Goal: Check status

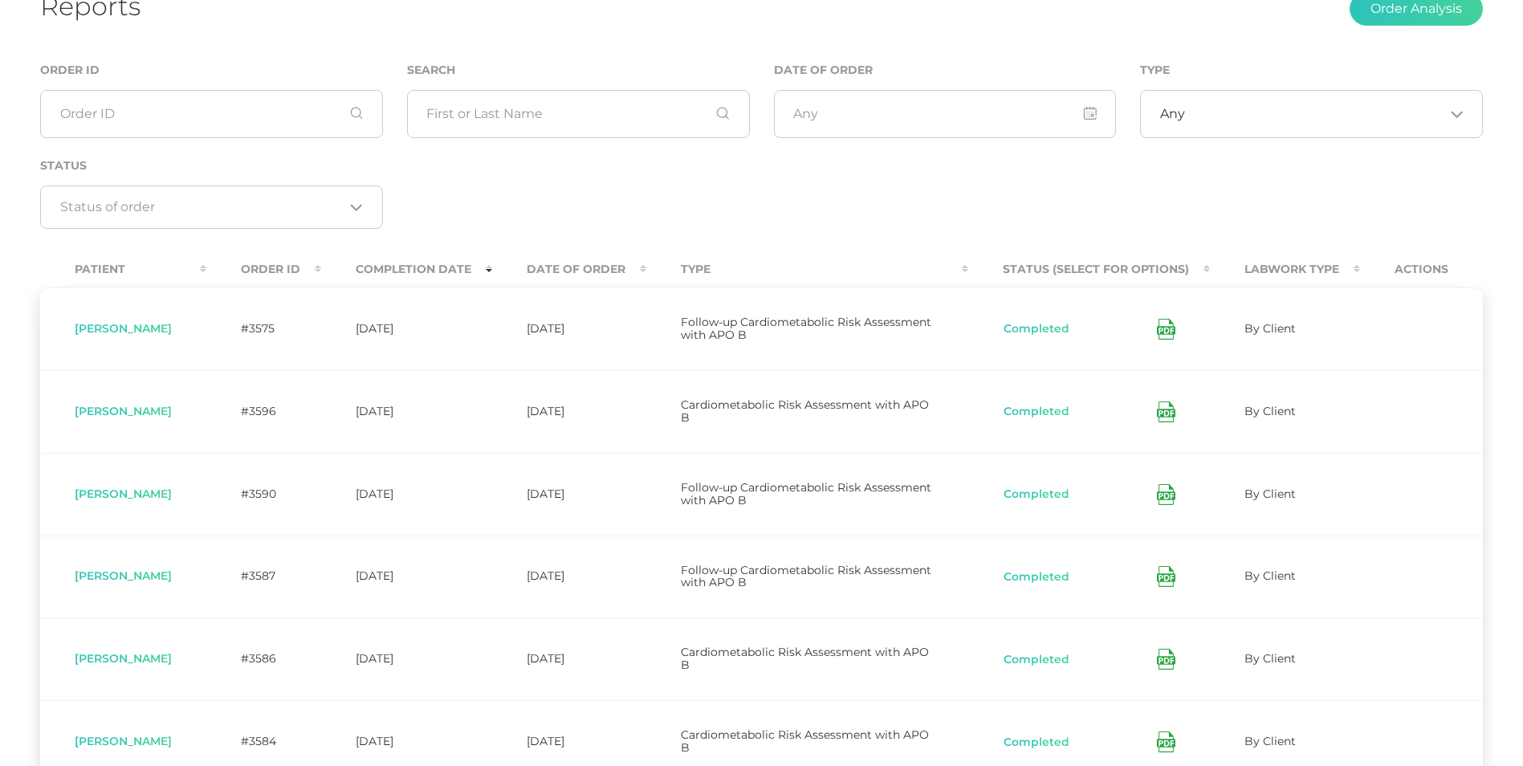
scroll to position [126, 0]
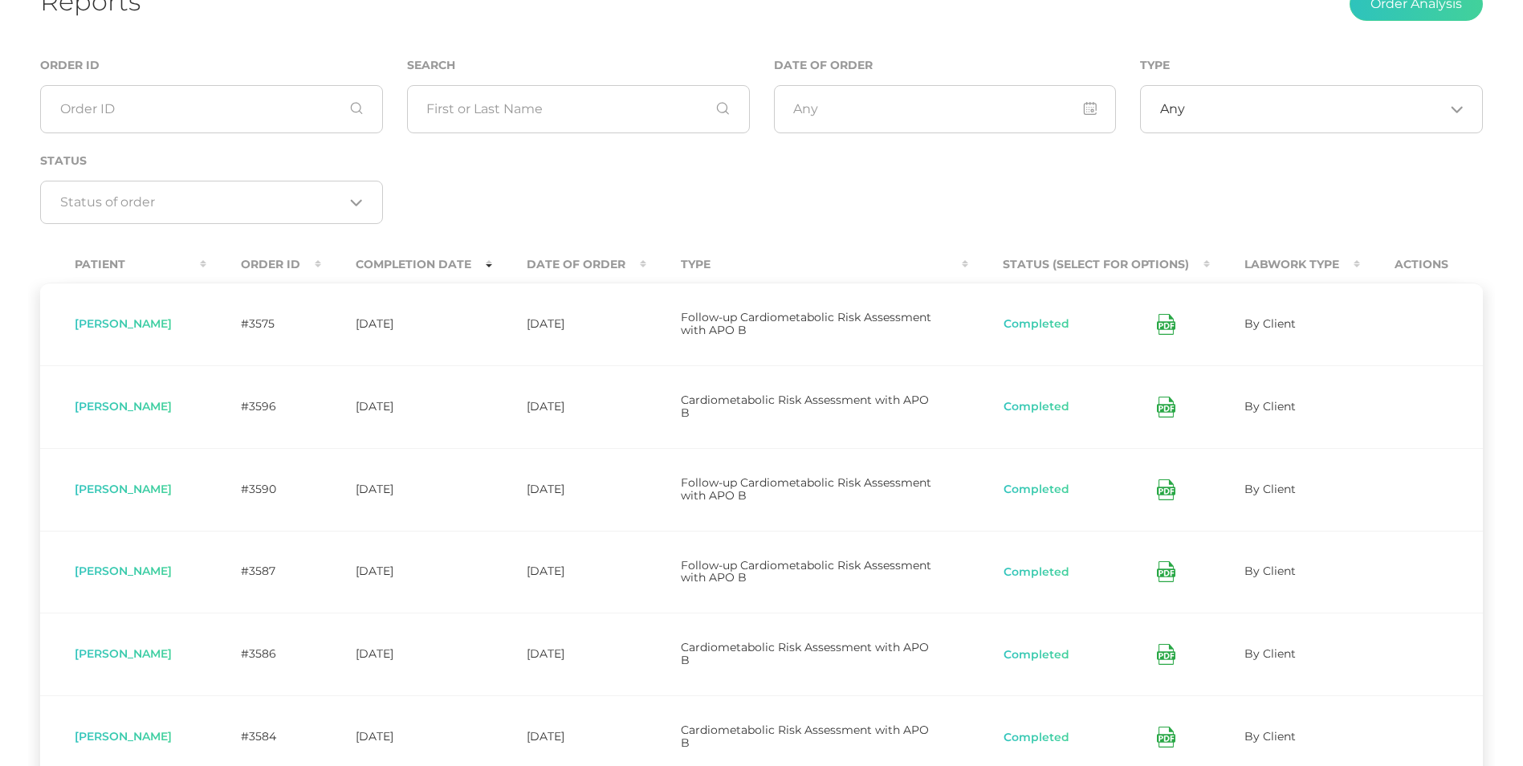
click at [437, 264] on th "Completion Date" at bounding box center [406, 265] width 171 height 36
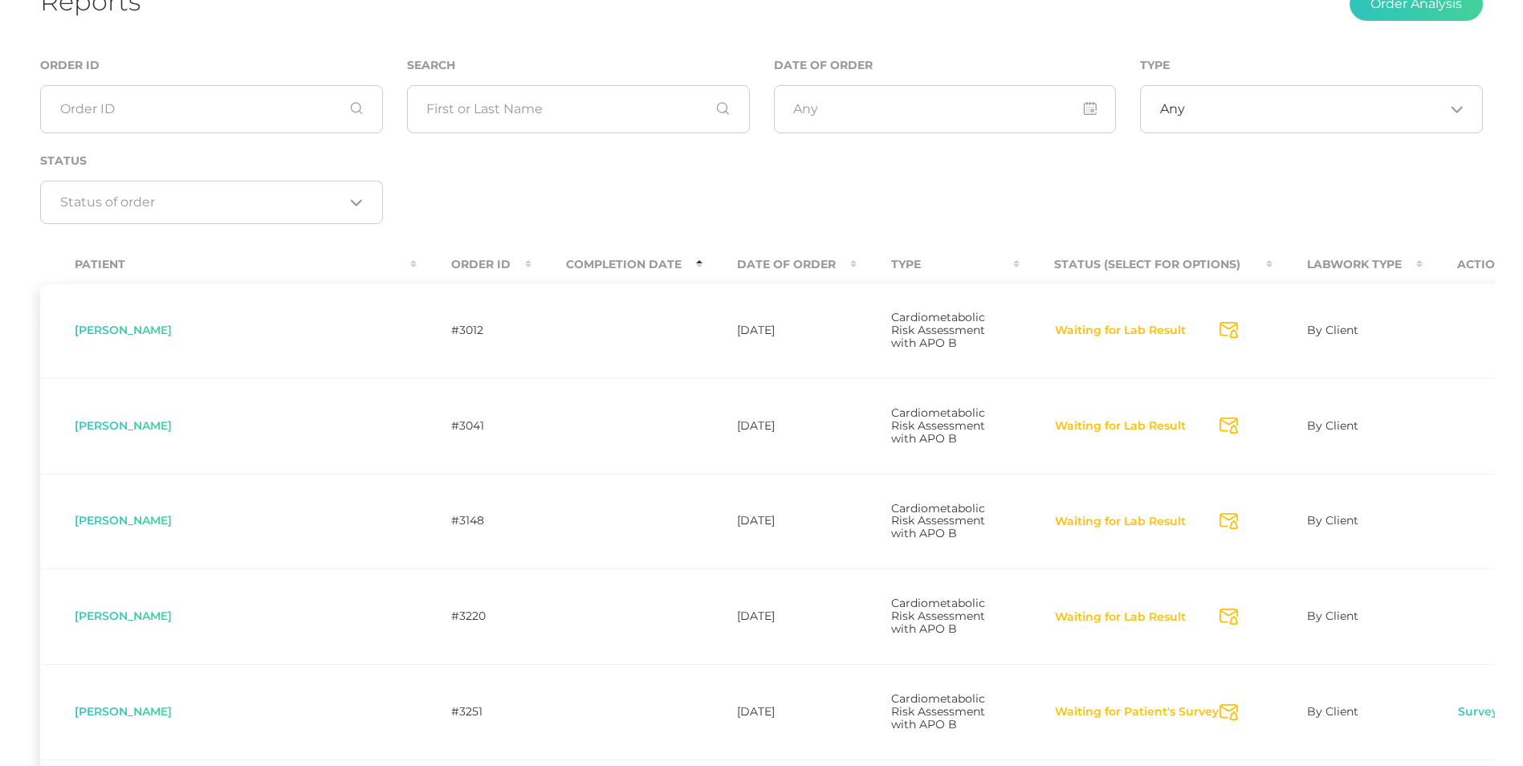
click at [532, 271] on th "Completion Date" at bounding box center [617, 265] width 171 height 36
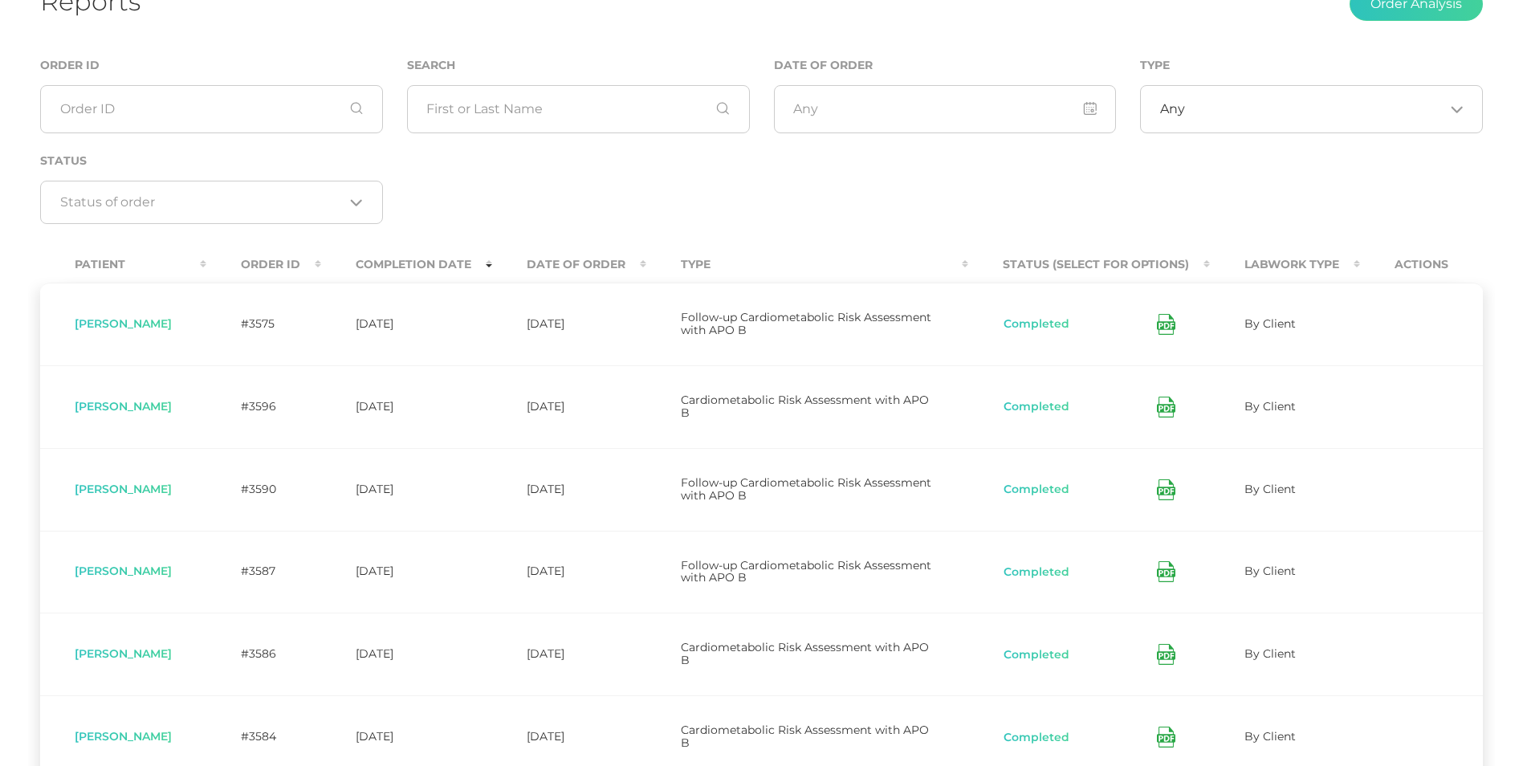
click at [580, 263] on th "Date Of Order" at bounding box center [569, 265] width 154 height 36
click at [455, 263] on th "Completion Date" at bounding box center [406, 265] width 171 height 36
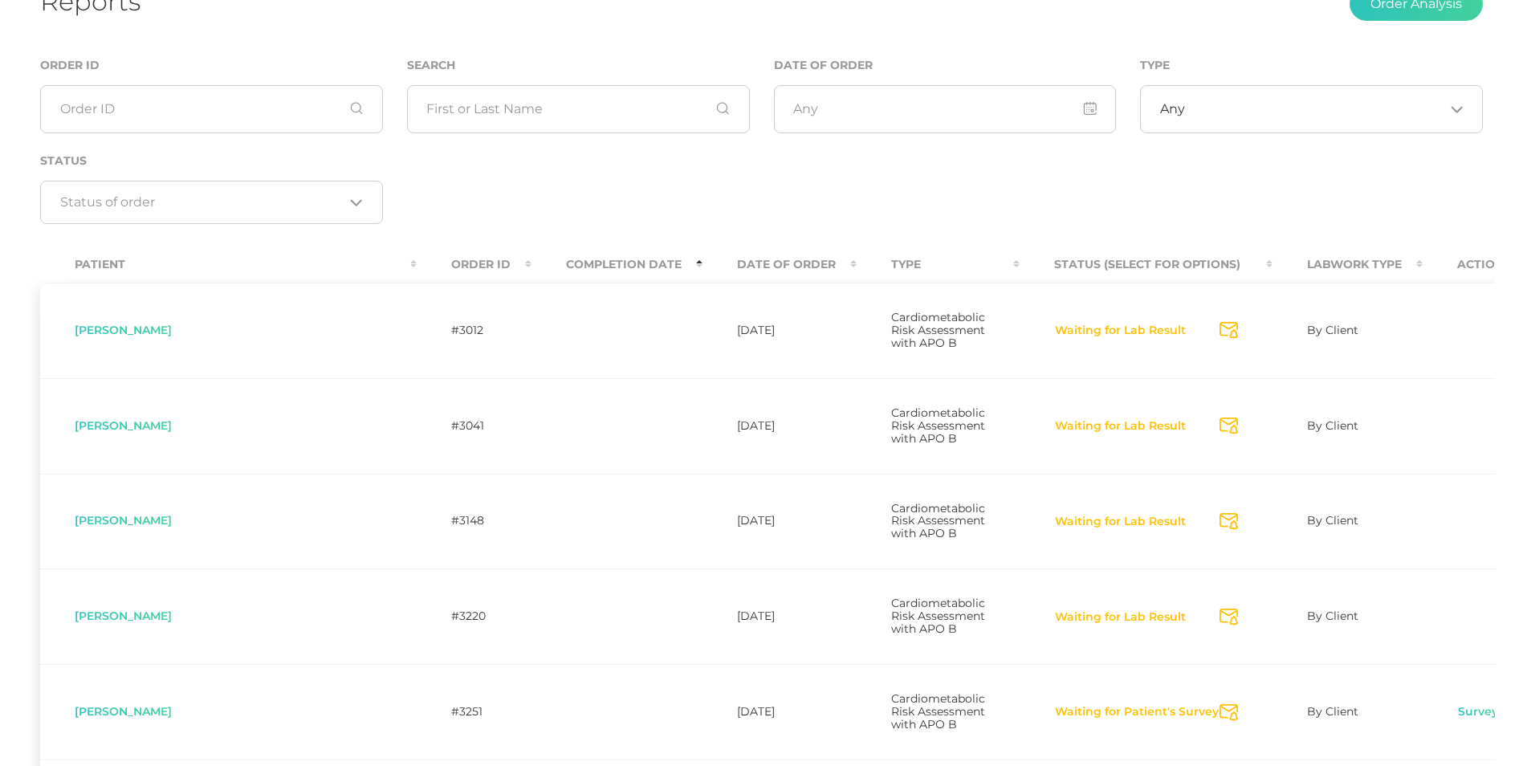
click at [532, 251] on th "Completion Date" at bounding box center [617, 265] width 171 height 36
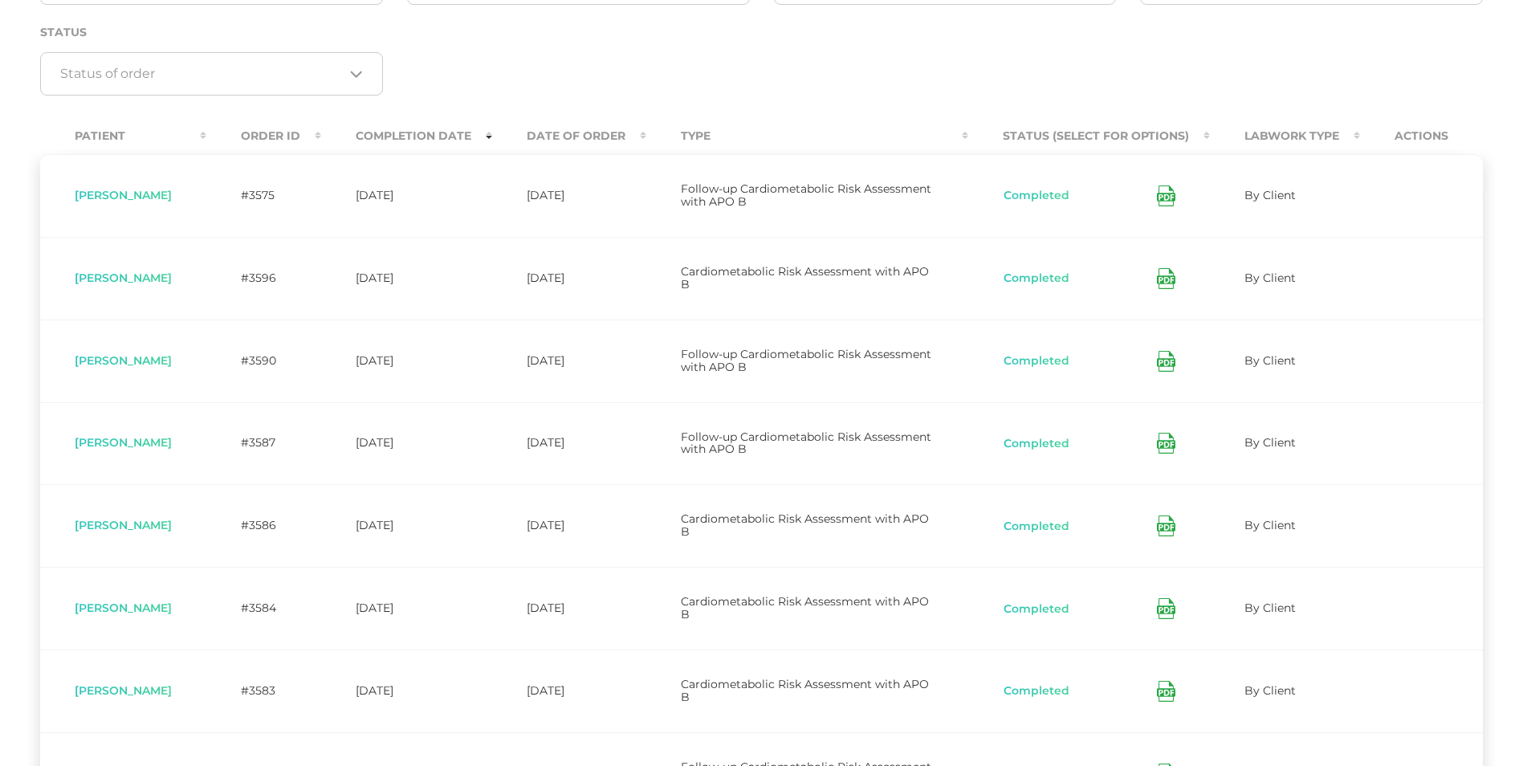
scroll to position [279, 0]
